Goal: Communication & Community: Answer question/provide support

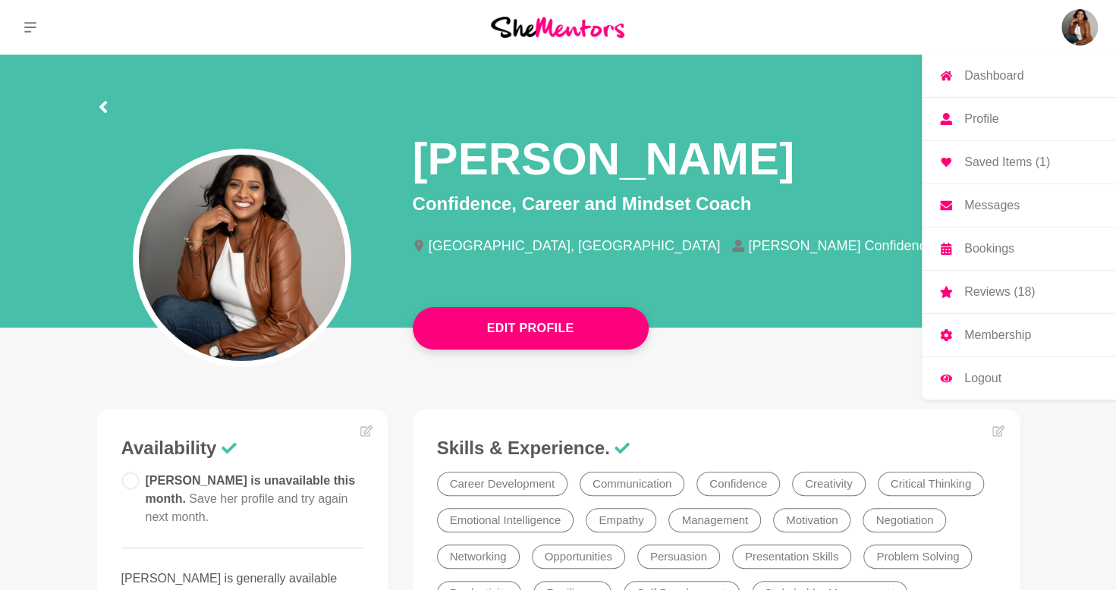
click at [997, 200] on p "Messages" at bounding box center [991, 206] width 55 height 12
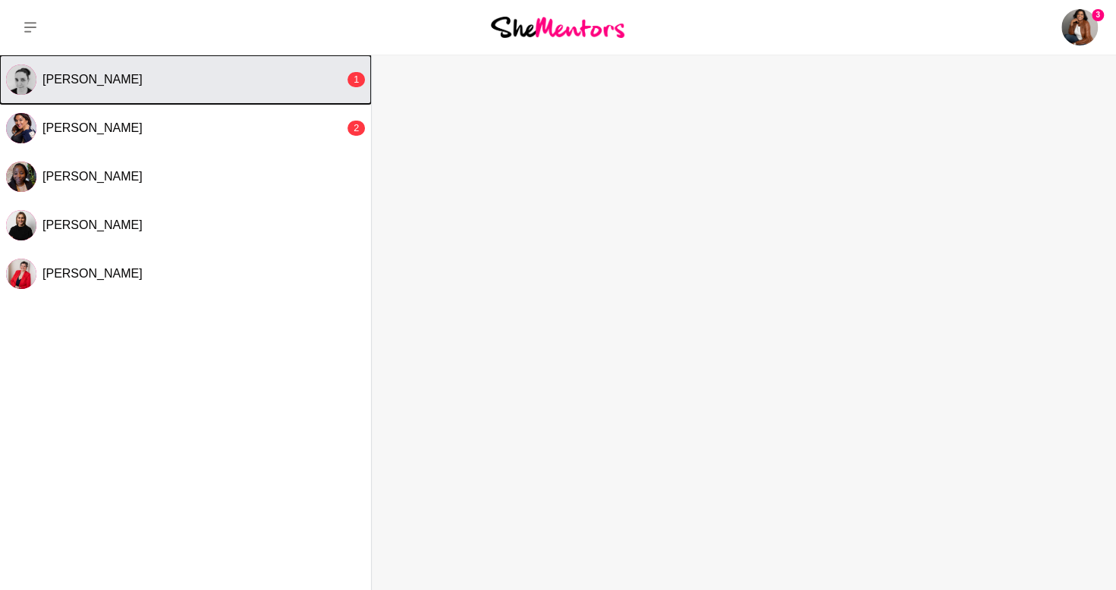
click at [115, 84] on div "[PERSON_NAME]" at bounding box center [193, 79] width 302 height 15
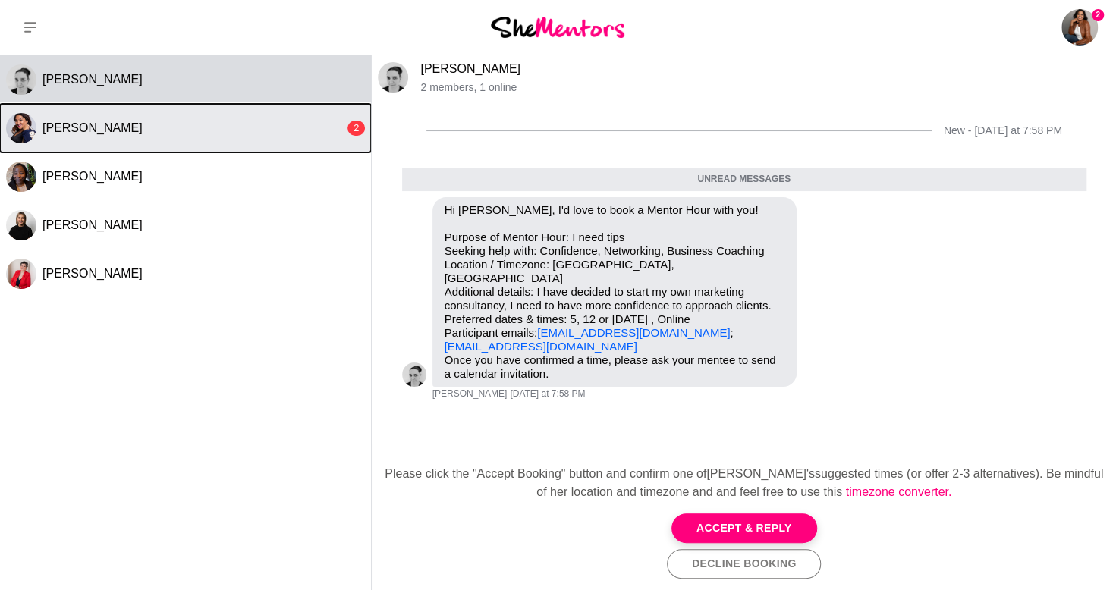
click at [275, 125] on div "[PERSON_NAME]" at bounding box center [193, 128] width 302 height 15
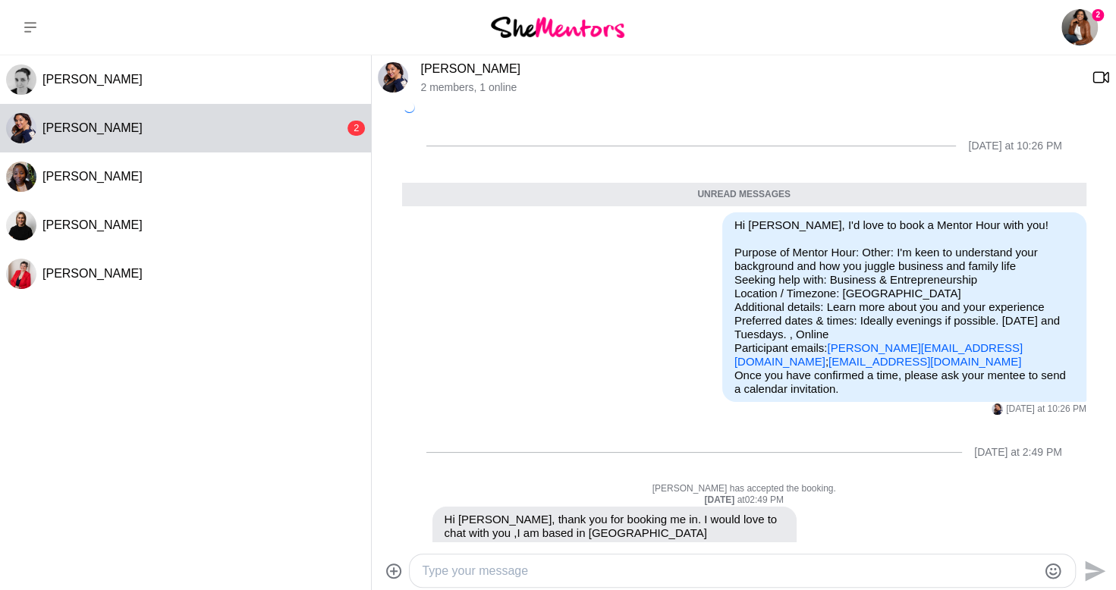
scroll to position [118, 0]
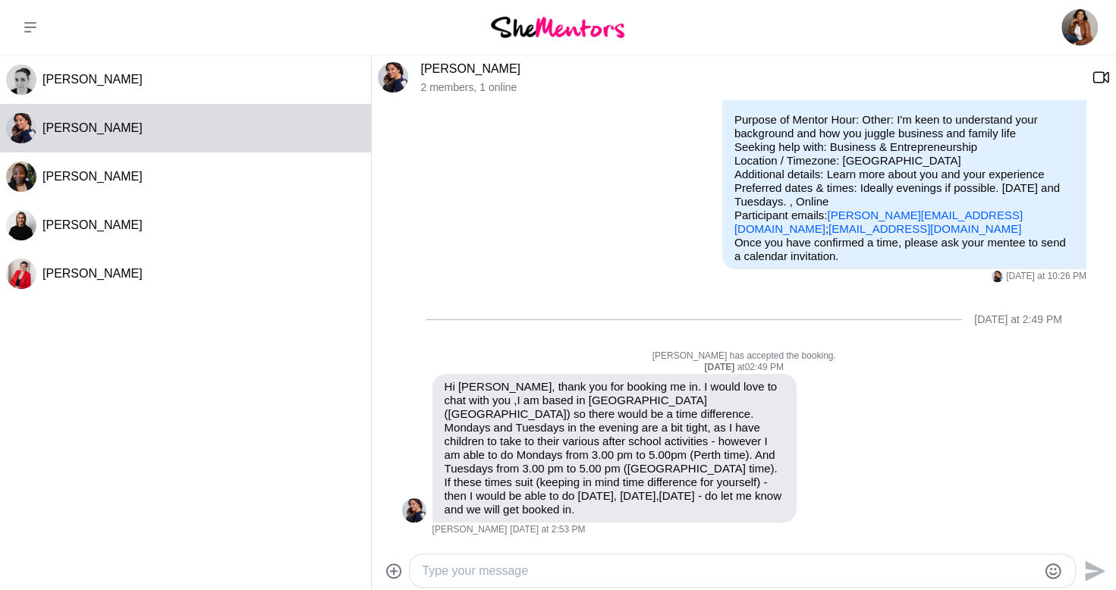
click at [704, 568] on textarea "Type your message" at bounding box center [729, 571] width 615 height 18
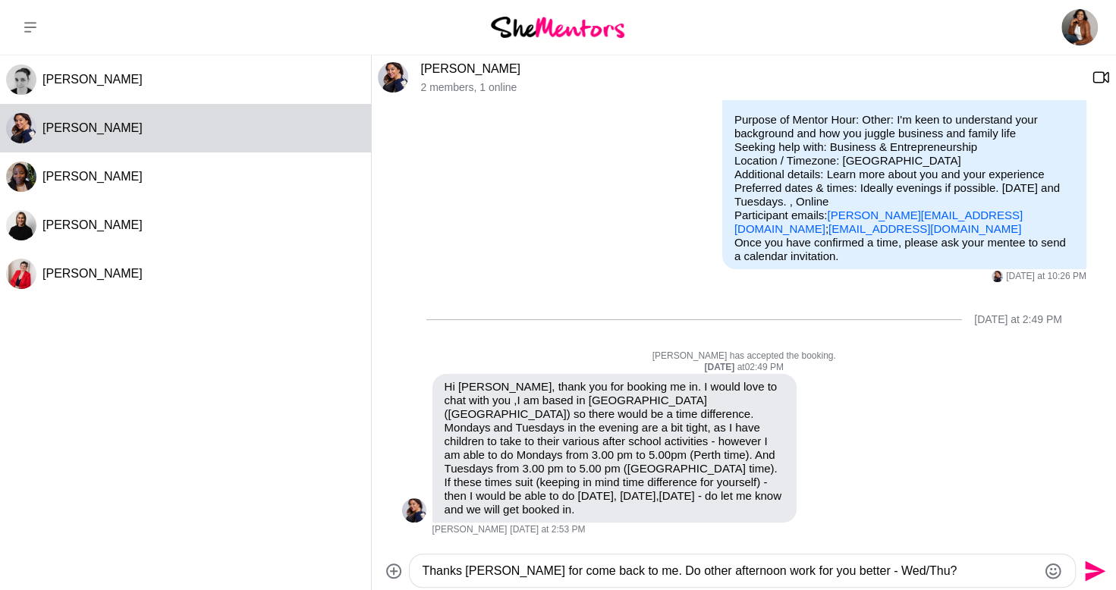
drag, startPoint x: 897, startPoint y: 569, endPoint x: 423, endPoint y: 546, distance: 474.7
click at [423, 546] on div "[PERSON_NAME] 2 members , 1 online [DATE] at 10:26 PM Unread messages Reply Pin…" at bounding box center [744, 323] width 744 height 536
click at [900, 574] on textarea "Thanks [PERSON_NAME] for come back to me. Do other afternoon work for you bette…" at bounding box center [729, 571] width 615 height 18
click at [947, 577] on textarea "Thanks, [PERSON_NAME], for coming back to me. Does another afternoon work for y…" at bounding box center [729, 571] width 615 height 18
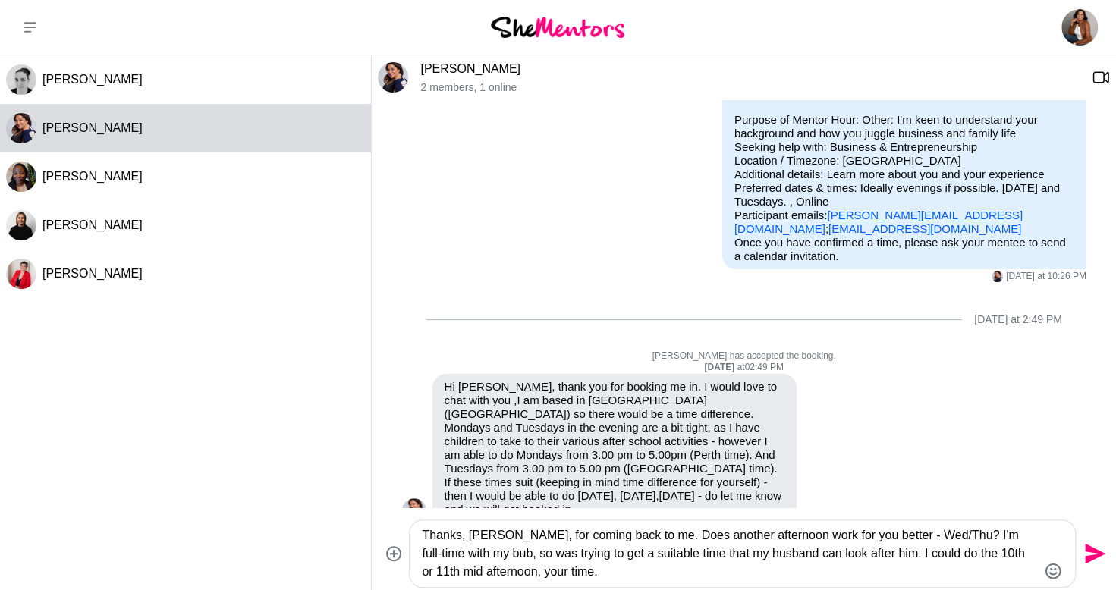
click at [851, 552] on textarea "Thanks, [PERSON_NAME], for coming back to me. Does another afternoon work for y…" at bounding box center [729, 553] width 615 height 55
drag, startPoint x: 892, startPoint y: 572, endPoint x: 392, endPoint y: 532, distance: 501.5
click at [392, 532] on div "Thanks, [PERSON_NAME], for coming back to me. Does another afternoon work for y…" at bounding box center [744, 554] width 732 height 68
type textarea "Thanks, [PERSON_NAME], for coming back to me. Does another afternoon work for y…"
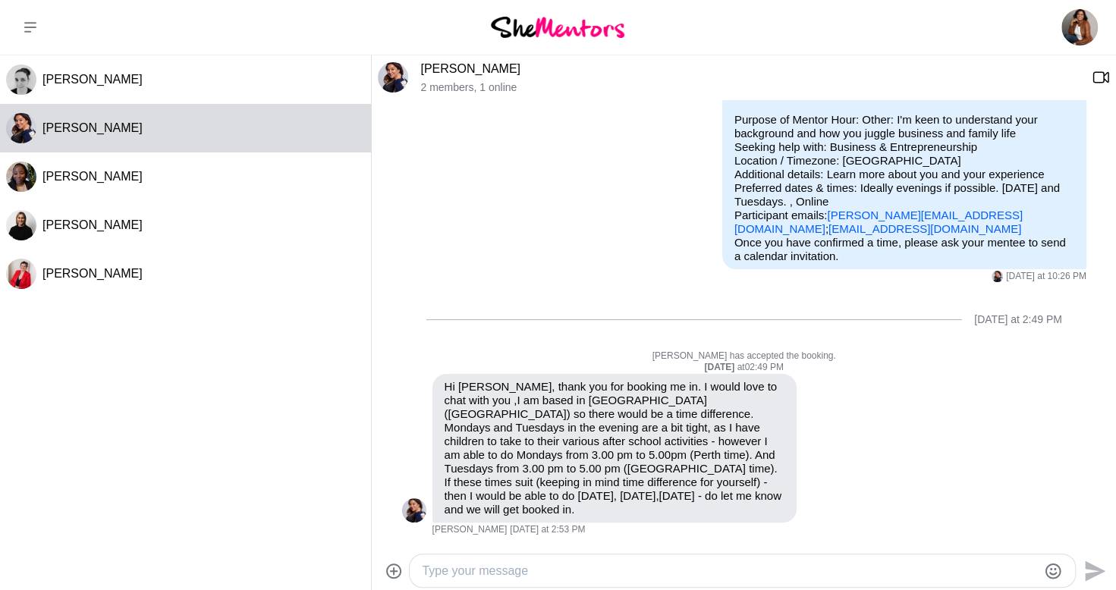
paste textarea "Thanks so much for getting back to me, [PERSON_NAME]. Would another afternoon w…"
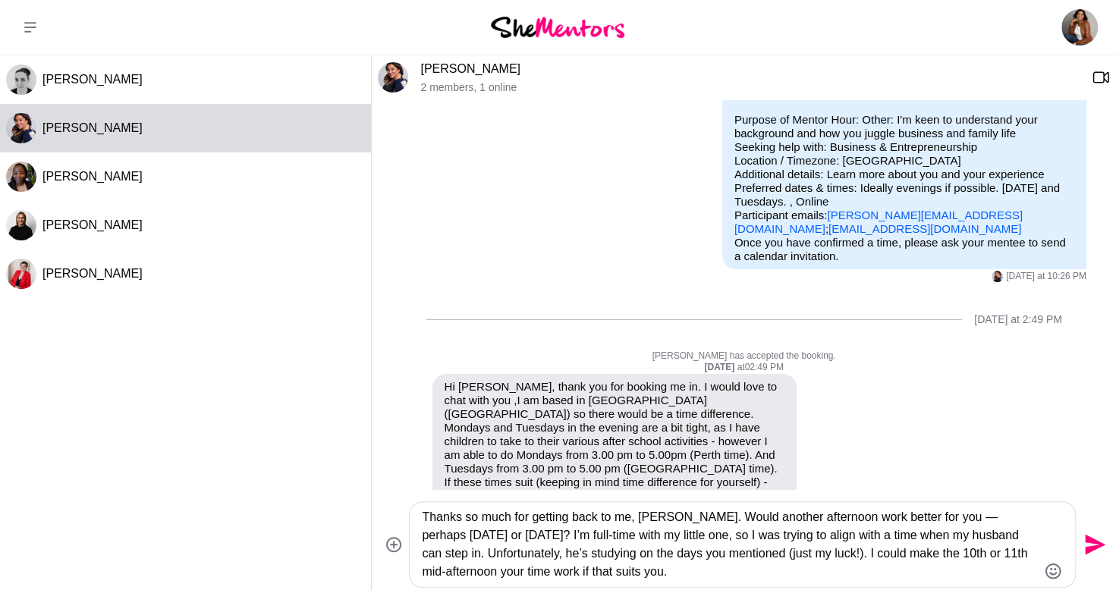
click at [795, 574] on textarea "Thanks so much for getting back to me, [PERSON_NAME]. Would another afternoon w…" at bounding box center [729, 544] width 615 height 73
type textarea "Thanks so much for getting back to me, [PERSON_NAME]. Would another afternoon w…"
click at [1087, 542] on icon "Send" at bounding box center [1095, 545] width 20 height 20
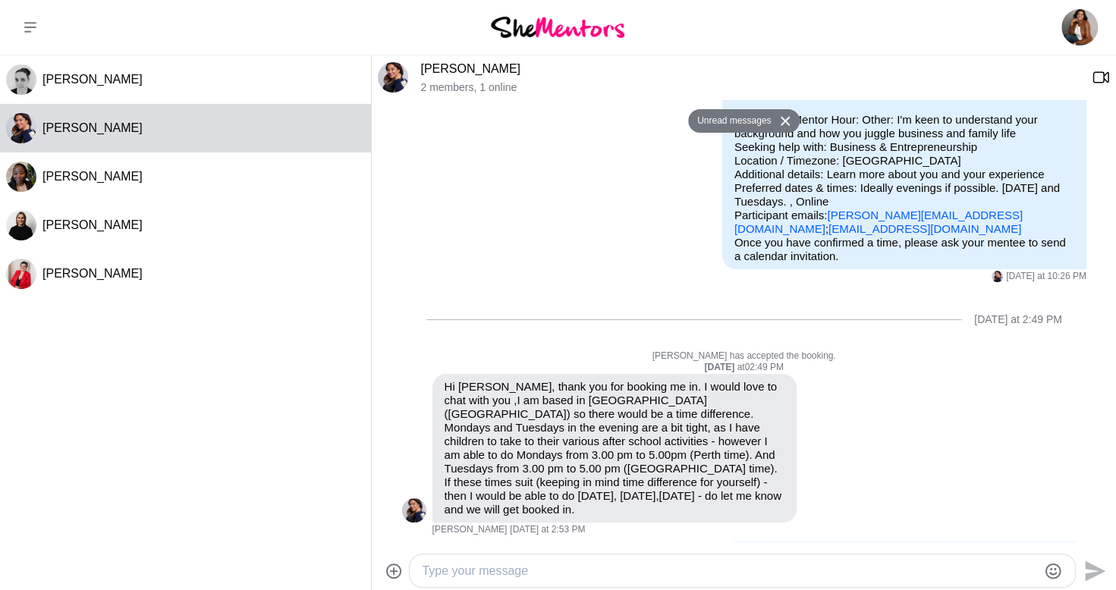
scroll to position [231, 0]
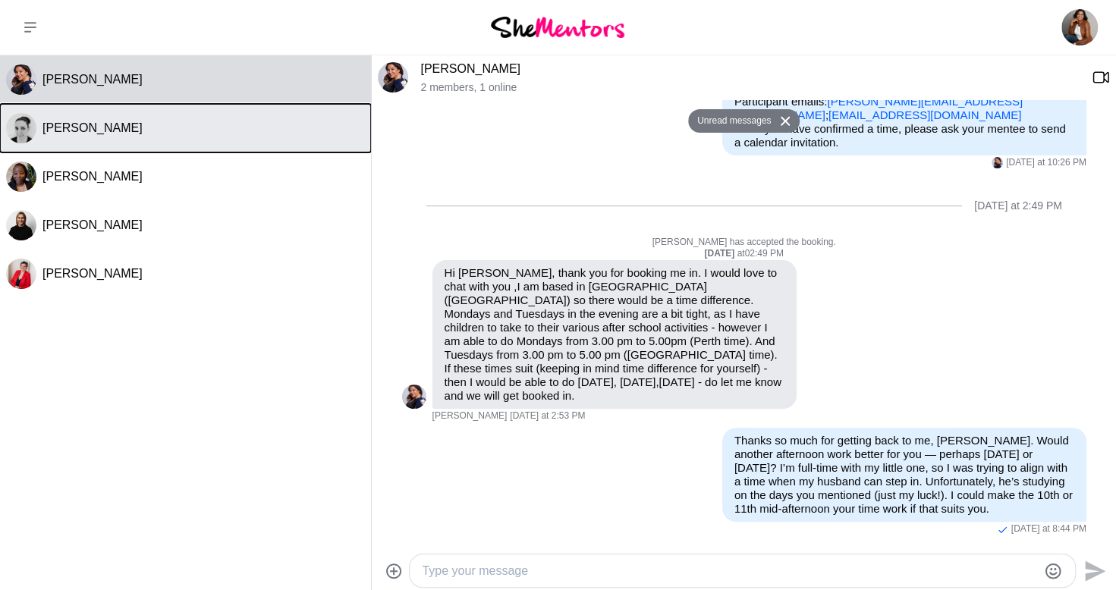
click at [98, 127] on div "[PERSON_NAME]" at bounding box center [203, 128] width 322 height 15
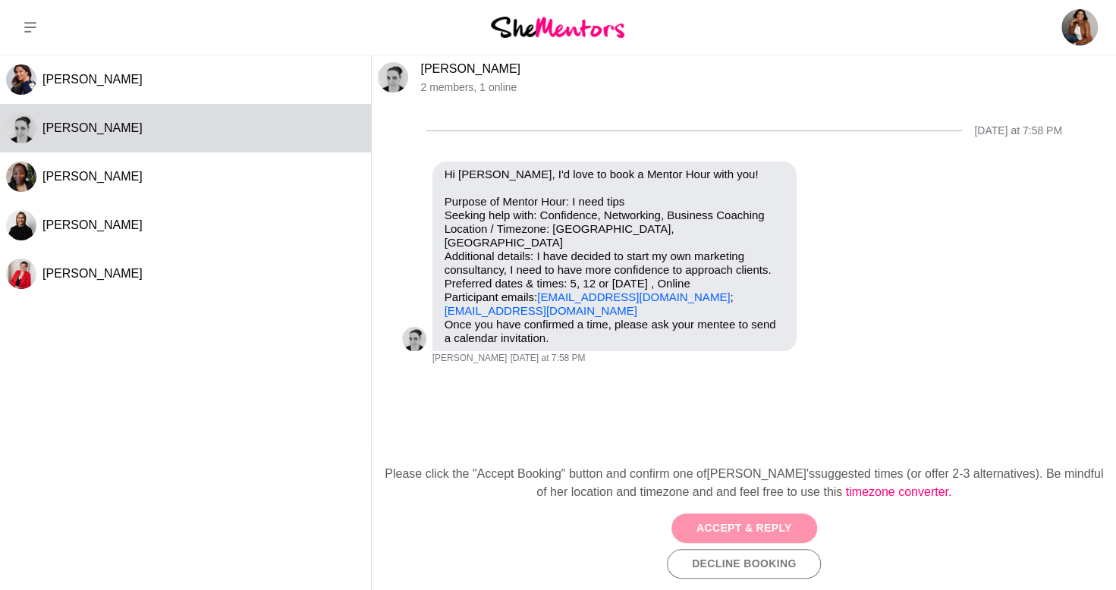
click at [709, 519] on button "Accept & Reply" at bounding box center [744, 529] width 146 height 30
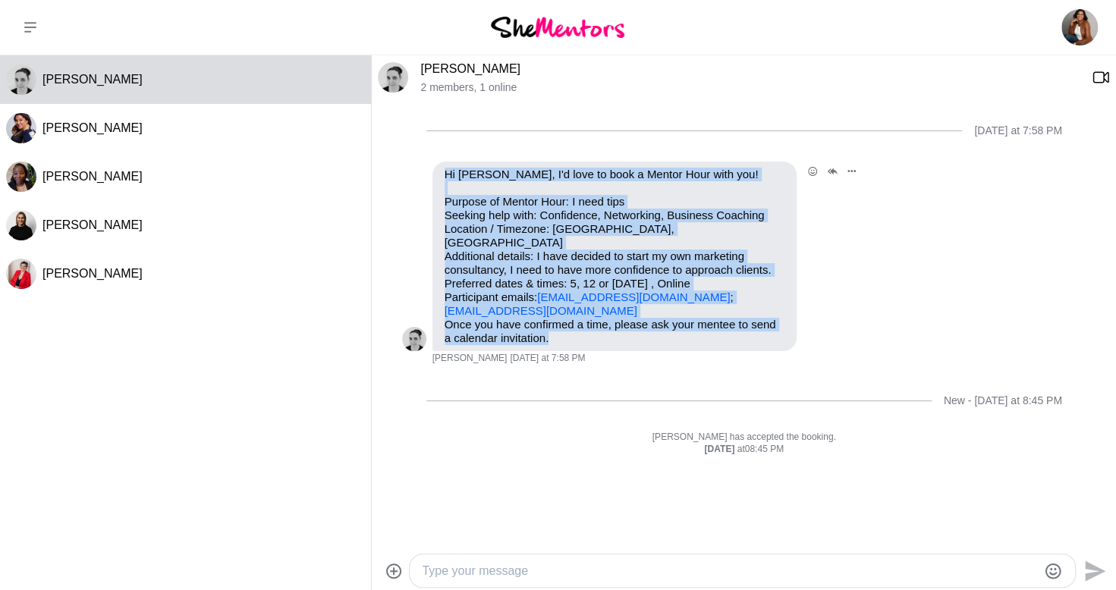
drag, startPoint x: 555, startPoint y: 337, endPoint x: 445, endPoint y: 162, distance: 206.3
click at [445, 162] on div "Hi [PERSON_NAME], I'd love to book a Mentor Hour with you! Purpose of Mentor Ho…" at bounding box center [614, 257] width 364 height 190
copy div "Hi [PERSON_NAME], I'd love to book a Mentor Hour with you! Purpose of Mentor Ho…"
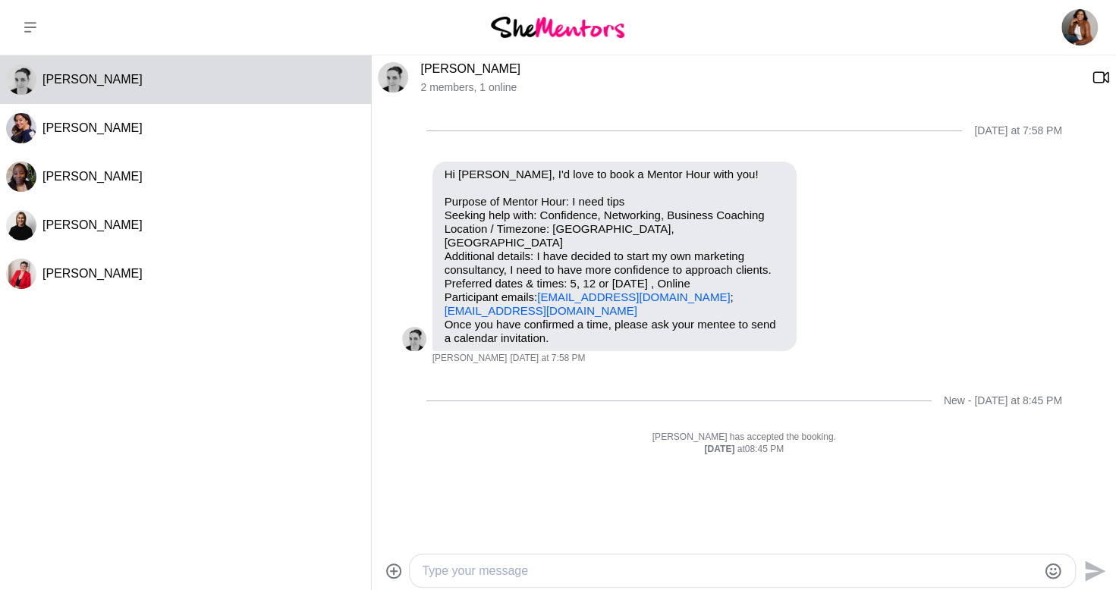
click at [537, 573] on textarea "Type your message" at bounding box center [729, 571] width 615 height 18
paste textarea "Thank you for reaching out — I’d be delighted to support you with confidence, n…"
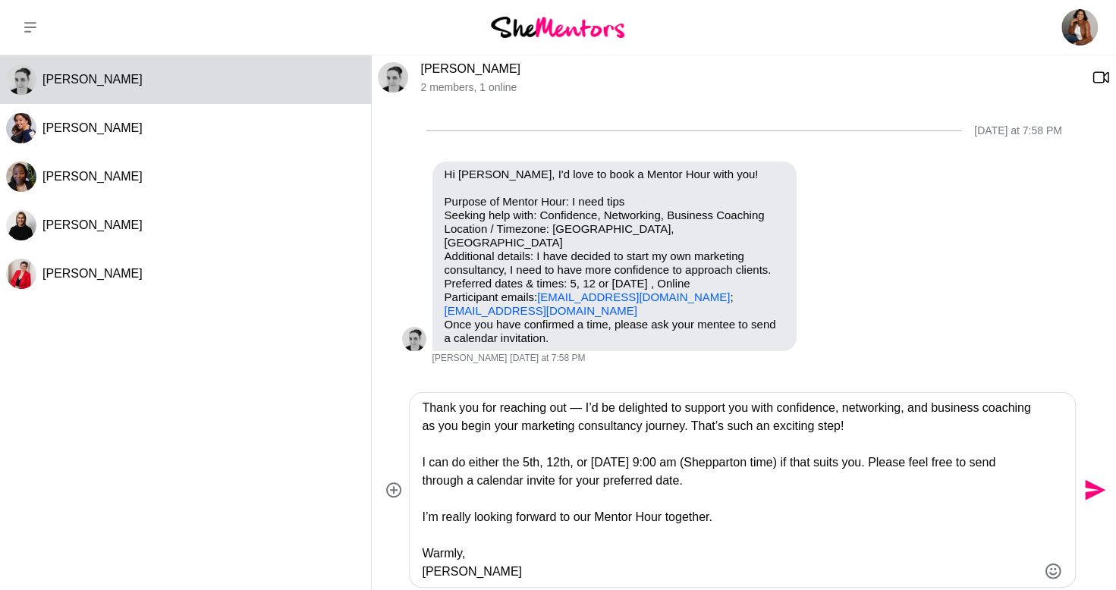
drag, startPoint x: 817, startPoint y: 464, endPoint x: 760, endPoint y: 464, distance: 56.9
click at [760, 464] on textarea "Thank you for reaching out — I’d be delighted to support you with confidence, n…" at bounding box center [729, 490] width 615 height 182
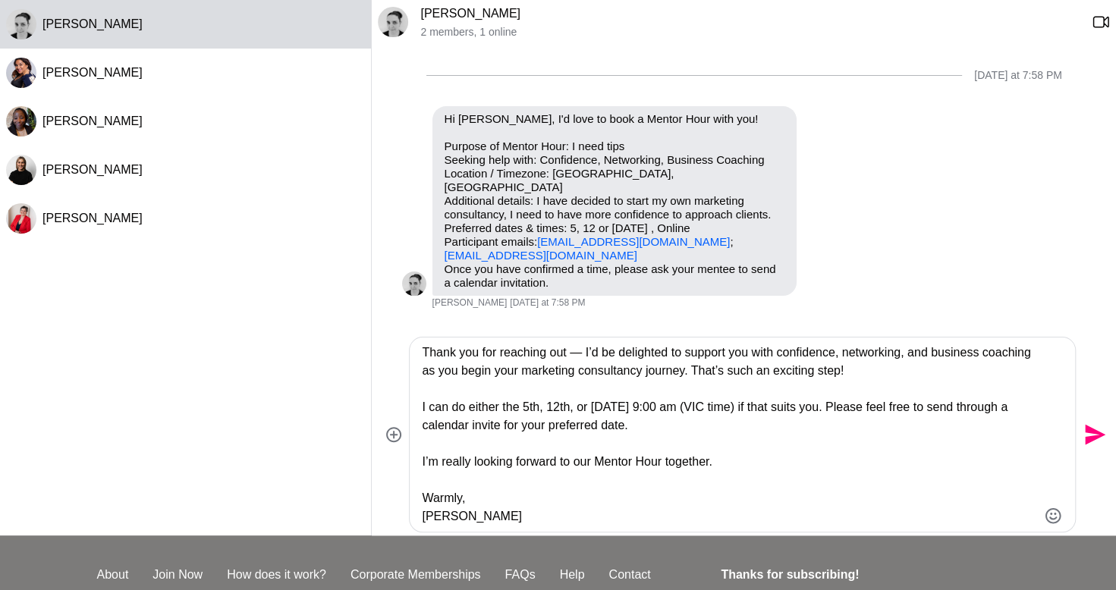
scroll to position [76, 0]
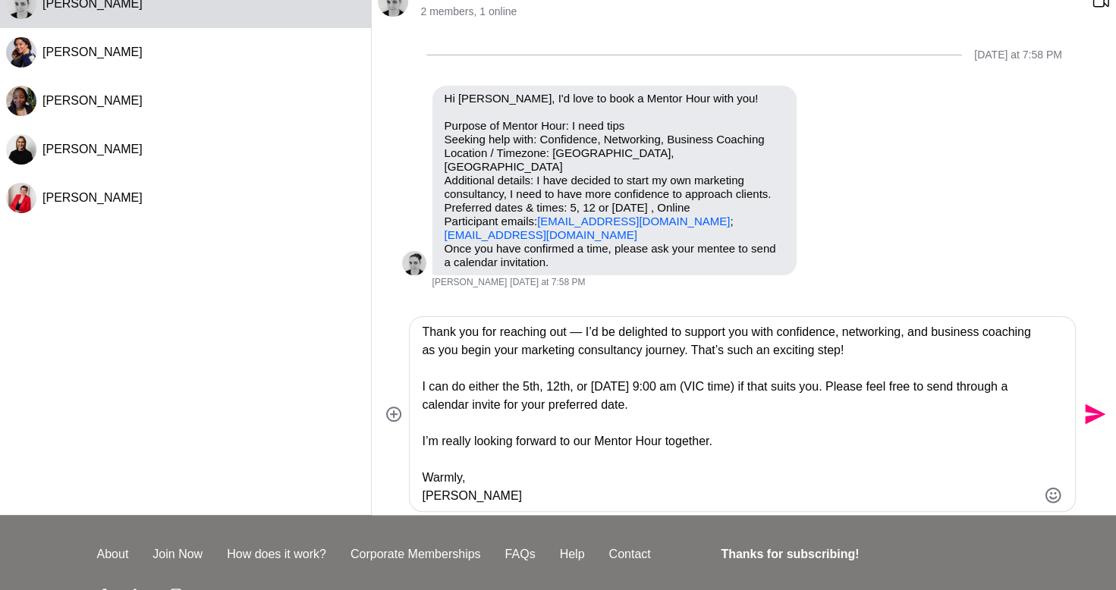
drag, startPoint x: 475, startPoint y: 496, endPoint x: 430, endPoint y: 460, distance: 57.7
click at [430, 460] on textarea "Thank you for reaching out — I’d be delighted to support you with confidence, n…" at bounding box center [729, 414] width 615 height 182
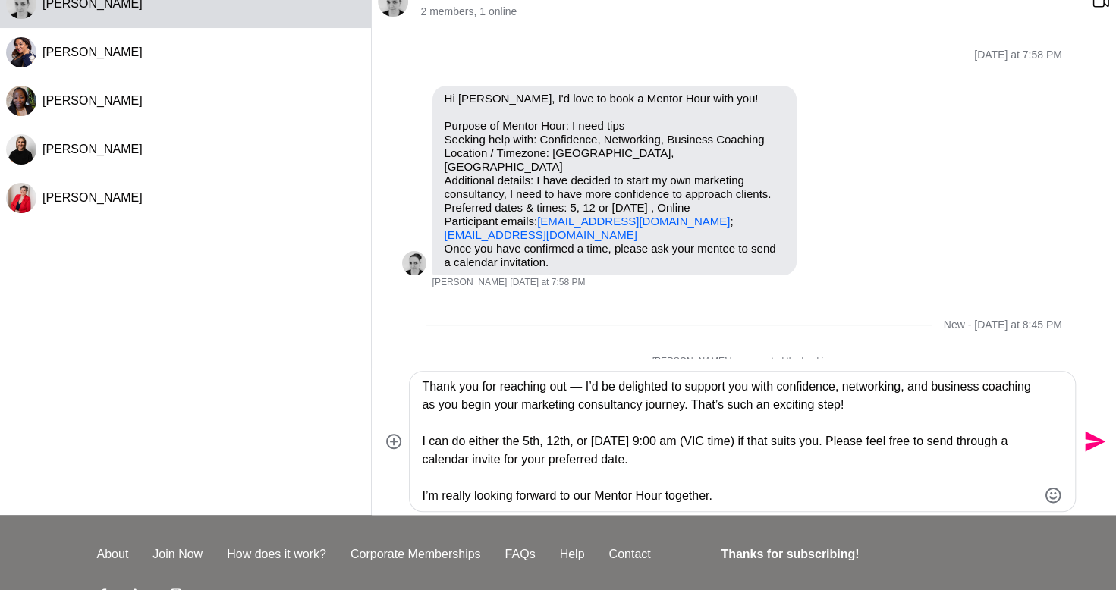
type textarea "Thank you for reaching out — I’d be delighted to support you with confidence, n…"
click at [1094, 435] on icon "Send" at bounding box center [1093, 441] width 24 height 24
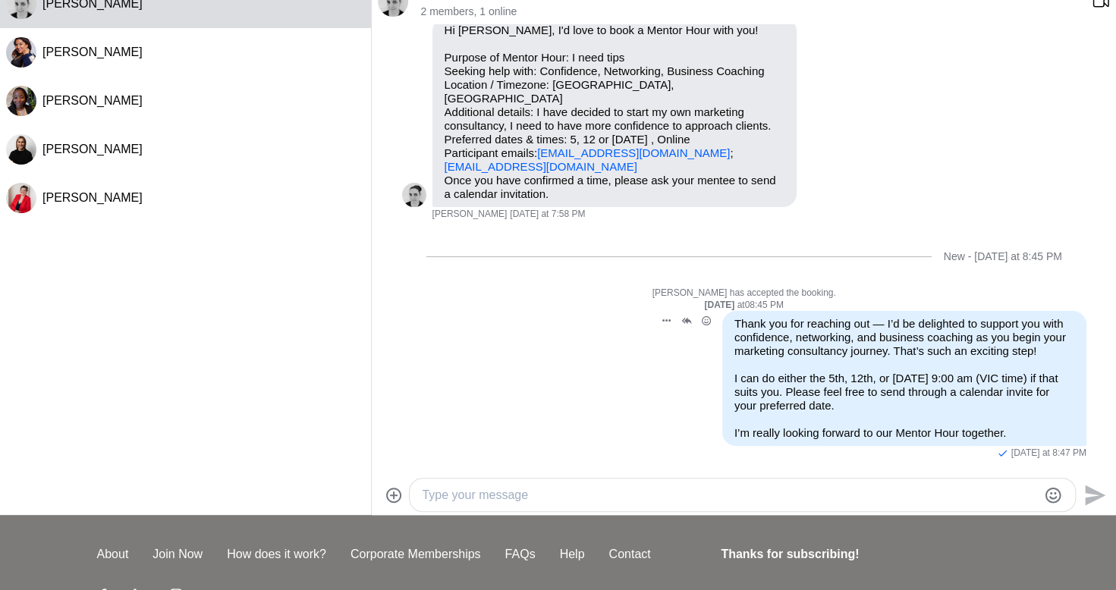
scroll to position [27, 0]
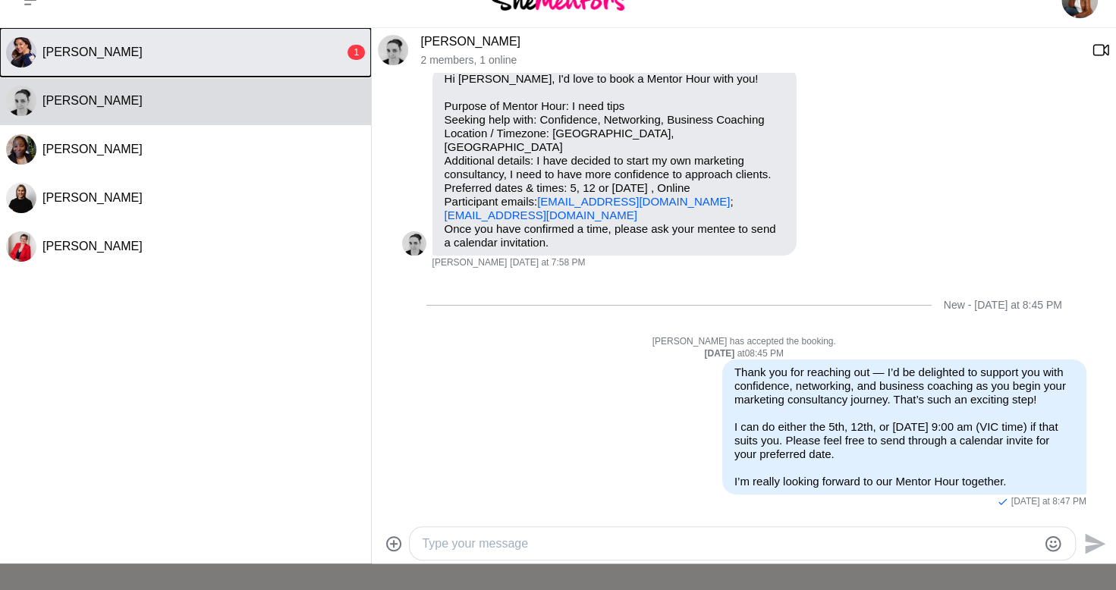
click at [178, 49] on div "[PERSON_NAME]" at bounding box center [193, 52] width 302 height 15
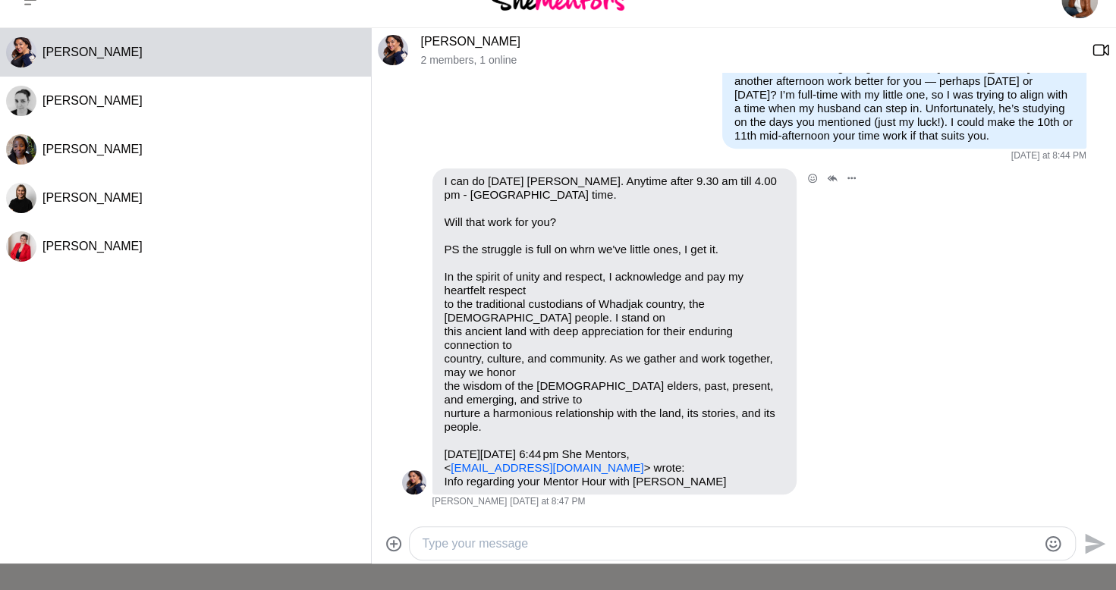
scroll to position [590, 0]
click at [479, 544] on textarea "Type your message" at bounding box center [729, 544] width 615 height 18
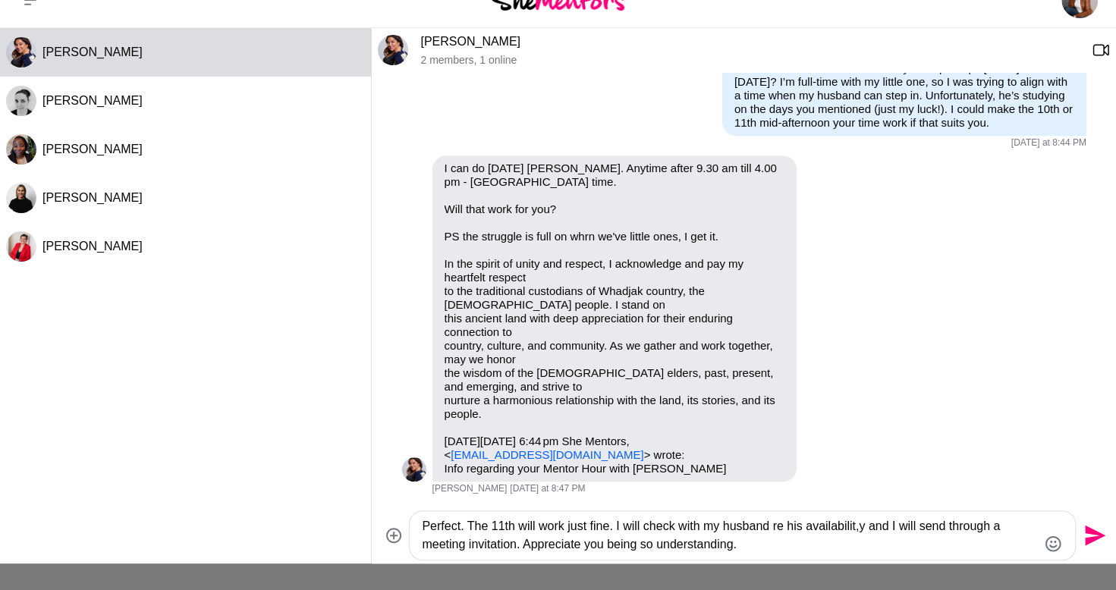
click at [791, 539] on textarea "Perfect. The 11th will work just fine. I will check with my husband re his avai…" at bounding box center [729, 535] width 615 height 36
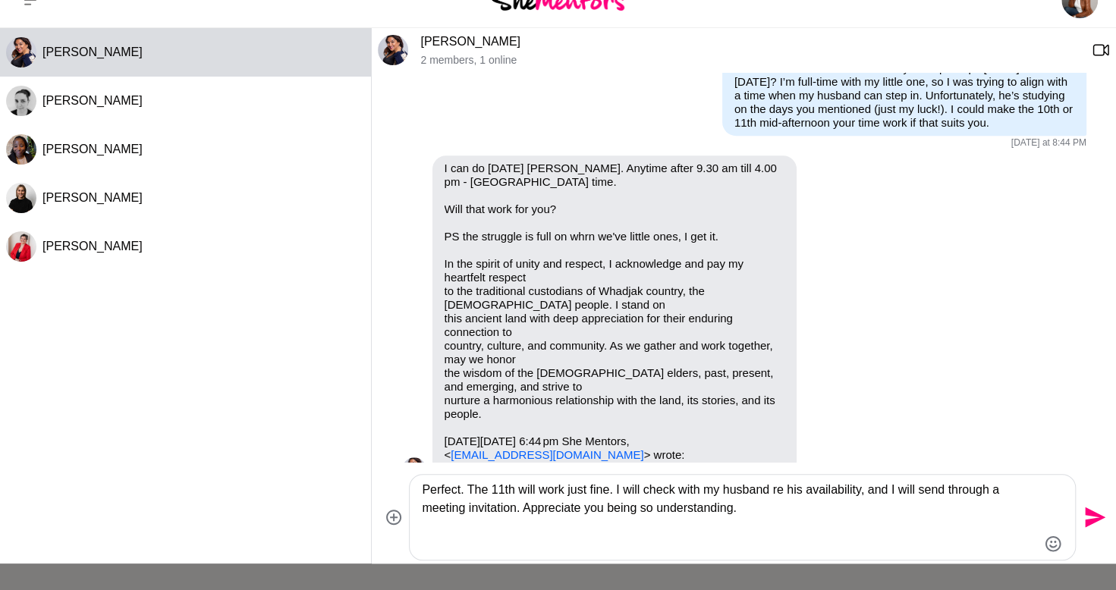
click at [787, 518] on textarea "Perfect. The 11th will work just fine. I will check with my husband re his avai…" at bounding box center [729, 517] width 615 height 73
click at [784, 531] on textarea "Perfect. The 11th will work just fine. I will check with my husband regarding h…" at bounding box center [729, 517] width 615 height 73
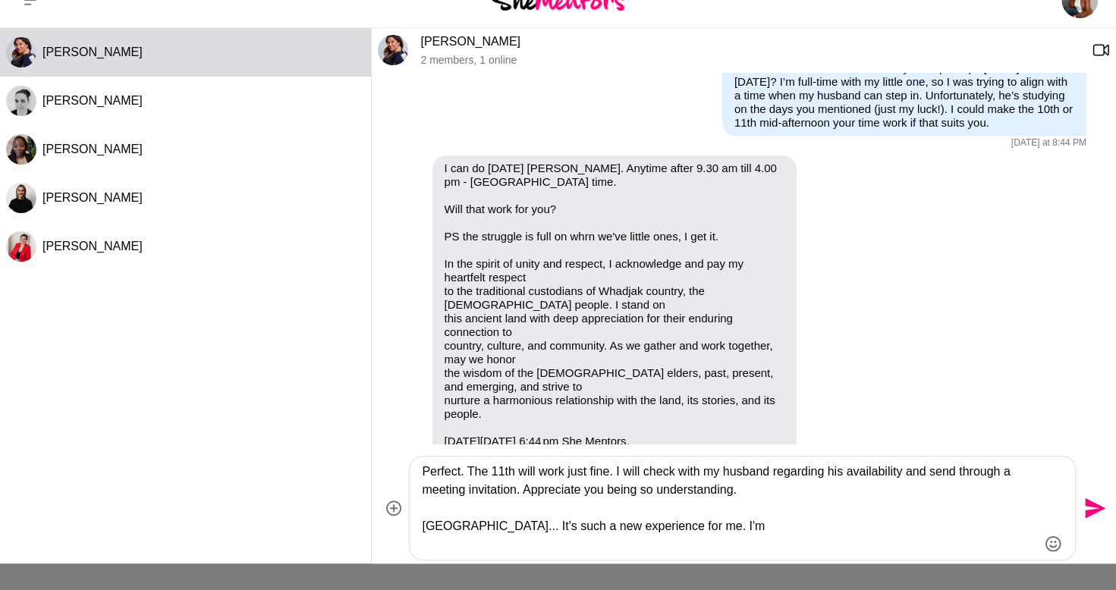
drag, startPoint x: 687, startPoint y: 528, endPoint x: 663, endPoint y: 525, distance: 23.7
click at [663, 525] on textarea "Perfect. The 11th will work just fine. I will check with my husband regarding h…" at bounding box center [729, 508] width 615 height 91
click at [659, 526] on textarea "Perfect. The 11th will work just fine. I will check with my husband regarding h…" at bounding box center [729, 508] width 615 height 91
click at [968, 531] on textarea "Perfect. The 11th will work just fine. I will check with my husband regarding h…" at bounding box center [729, 508] width 615 height 91
click at [1024, 529] on textarea "Perfect. The 11th will work just fine. I will check with my husband regarding h…" at bounding box center [729, 508] width 615 height 91
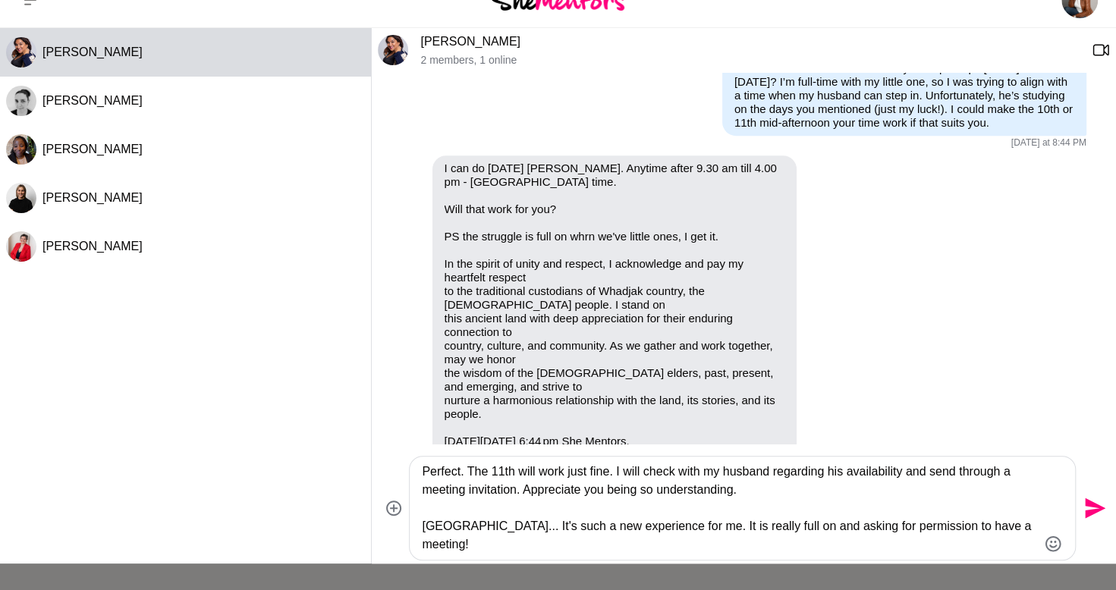
type textarea "Perfect. The 11th will work just fine. I will check with my husband regarding h…"
click at [1091, 503] on icon "Send" at bounding box center [1095, 508] width 20 height 20
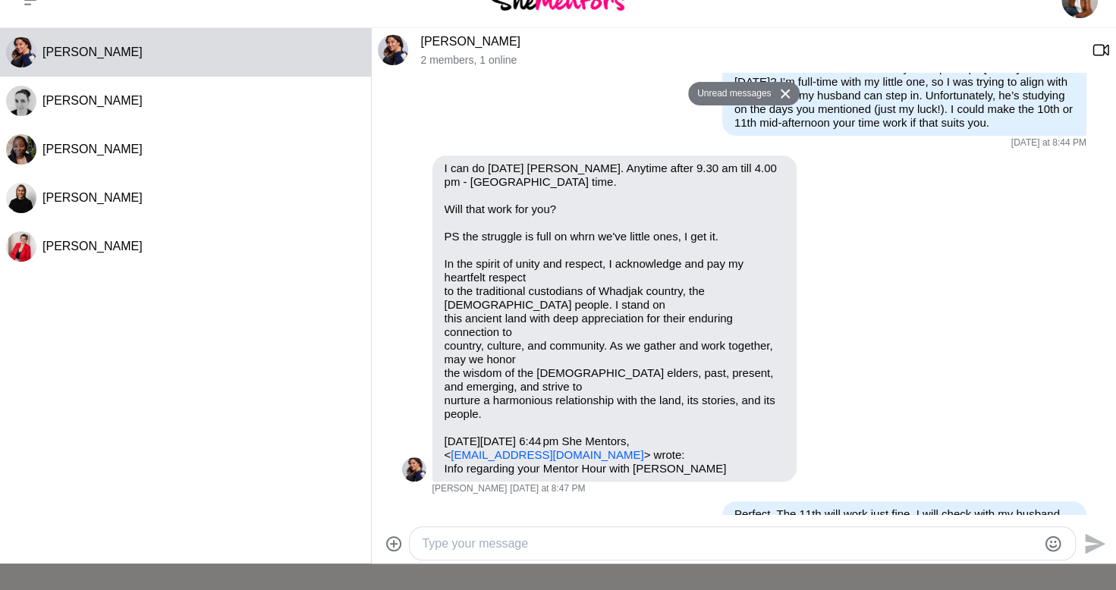
scroll to position [704, 0]
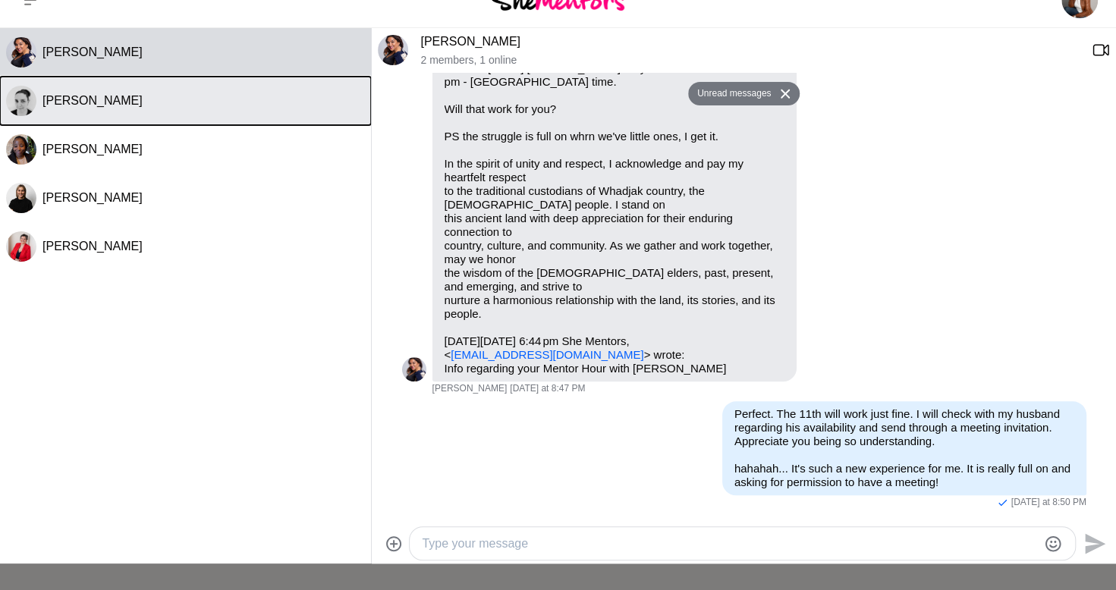
click at [146, 96] on div "[PERSON_NAME]" at bounding box center [203, 100] width 322 height 15
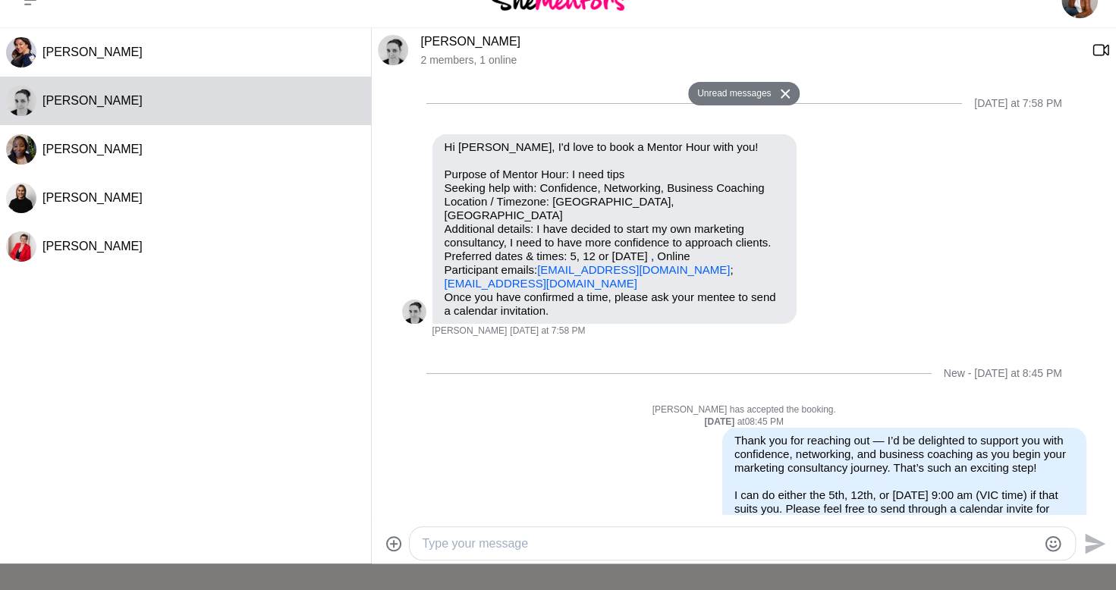
scroll to position [68, 0]
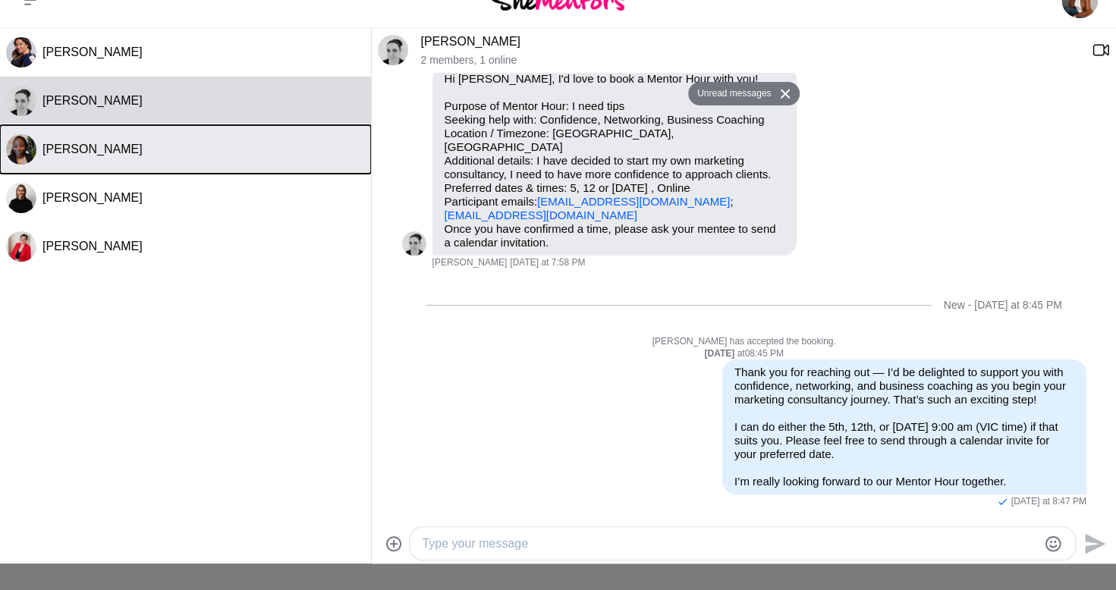
click at [137, 144] on div "[PERSON_NAME]" at bounding box center [203, 149] width 322 height 15
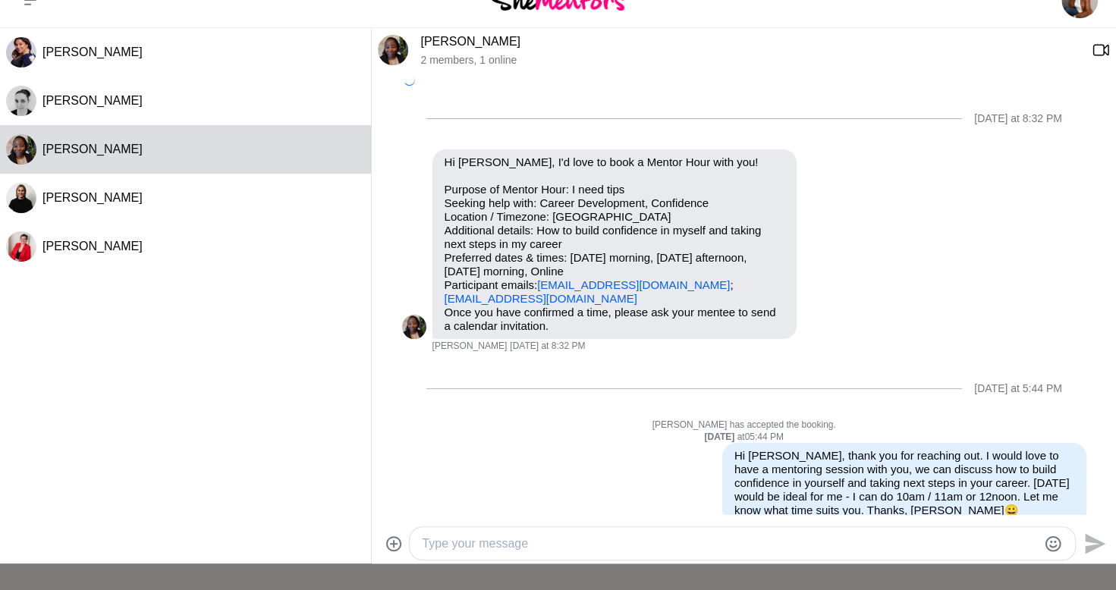
scroll to position [206, 0]
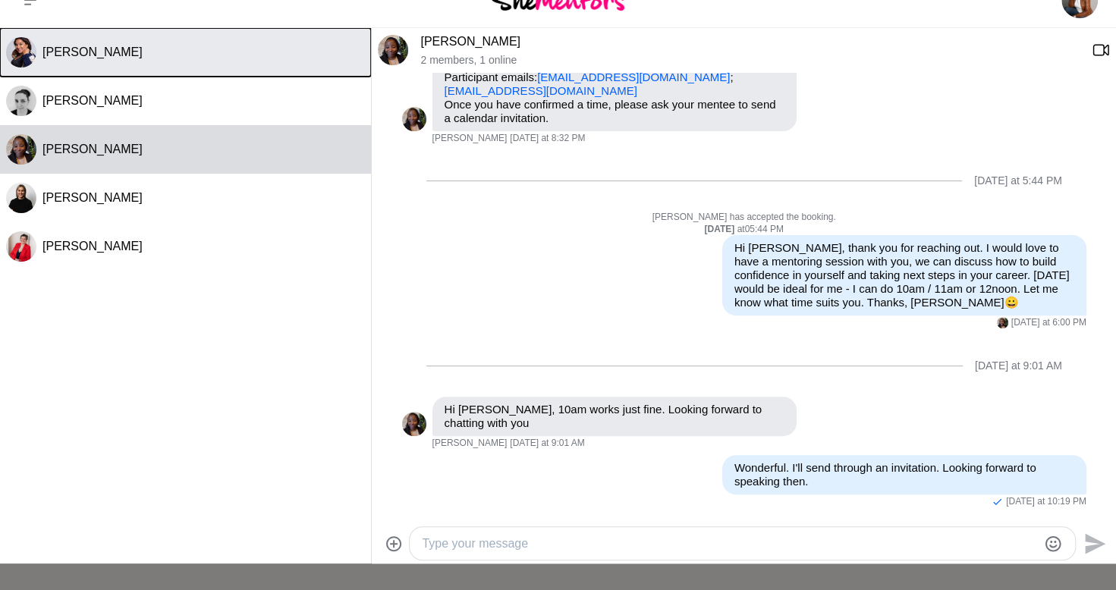
click at [103, 42] on button "[PERSON_NAME]" at bounding box center [185, 52] width 371 height 49
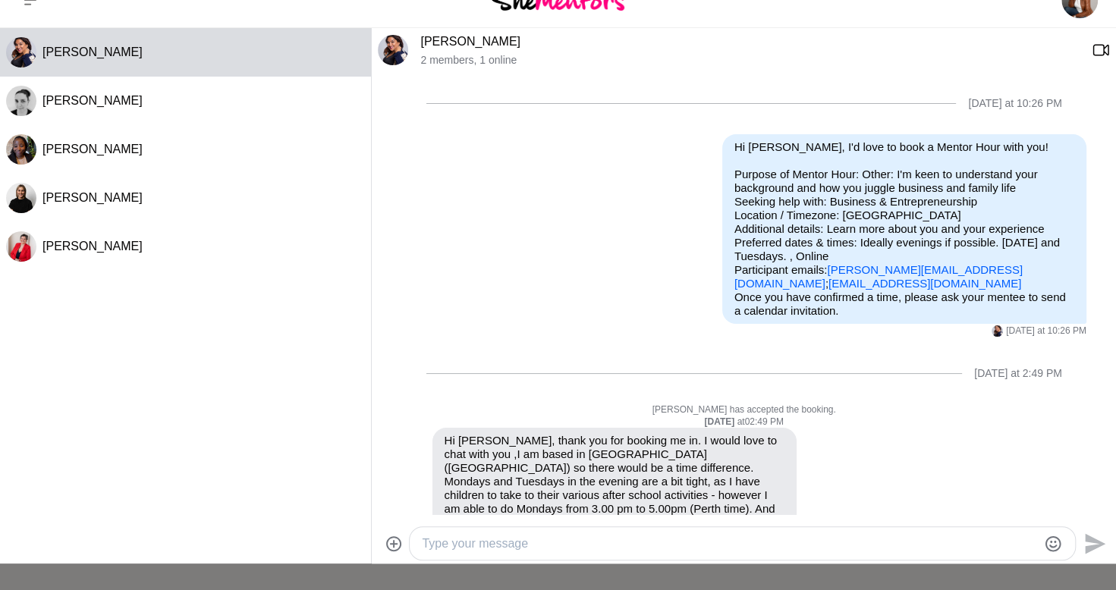
scroll to position [668, 0]
